Goal: Manage account settings

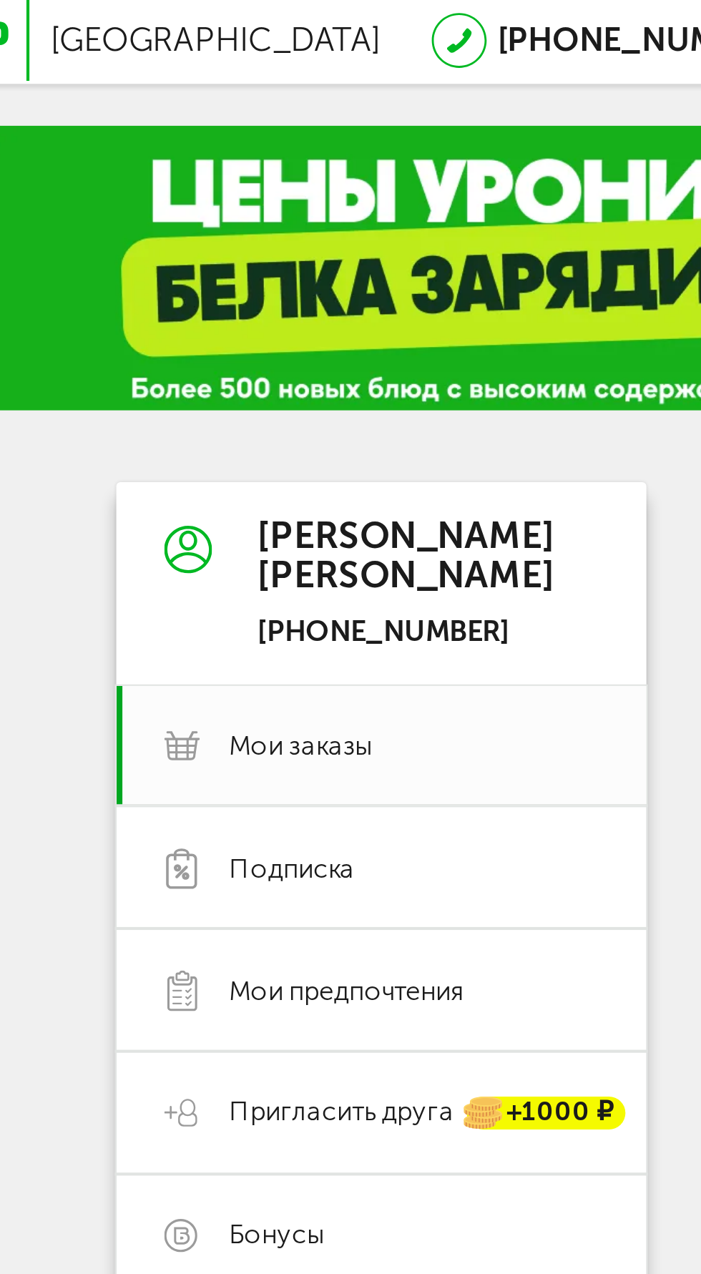
click at [118, 142] on div "[PERSON_NAME]" at bounding box center [137, 132] width 71 height 19
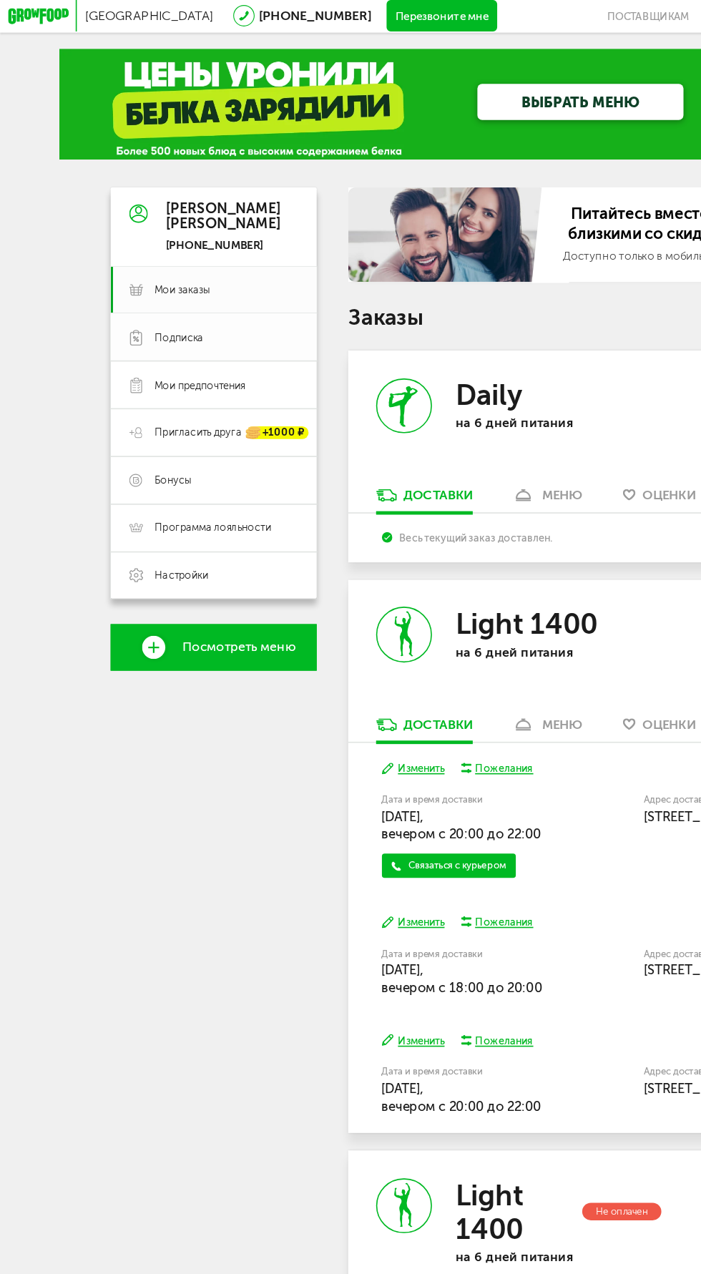
click at [119, 207] on span "Подписка" at bounding box center [110, 207] width 30 height 9
